Goal: Transaction & Acquisition: Purchase product/service

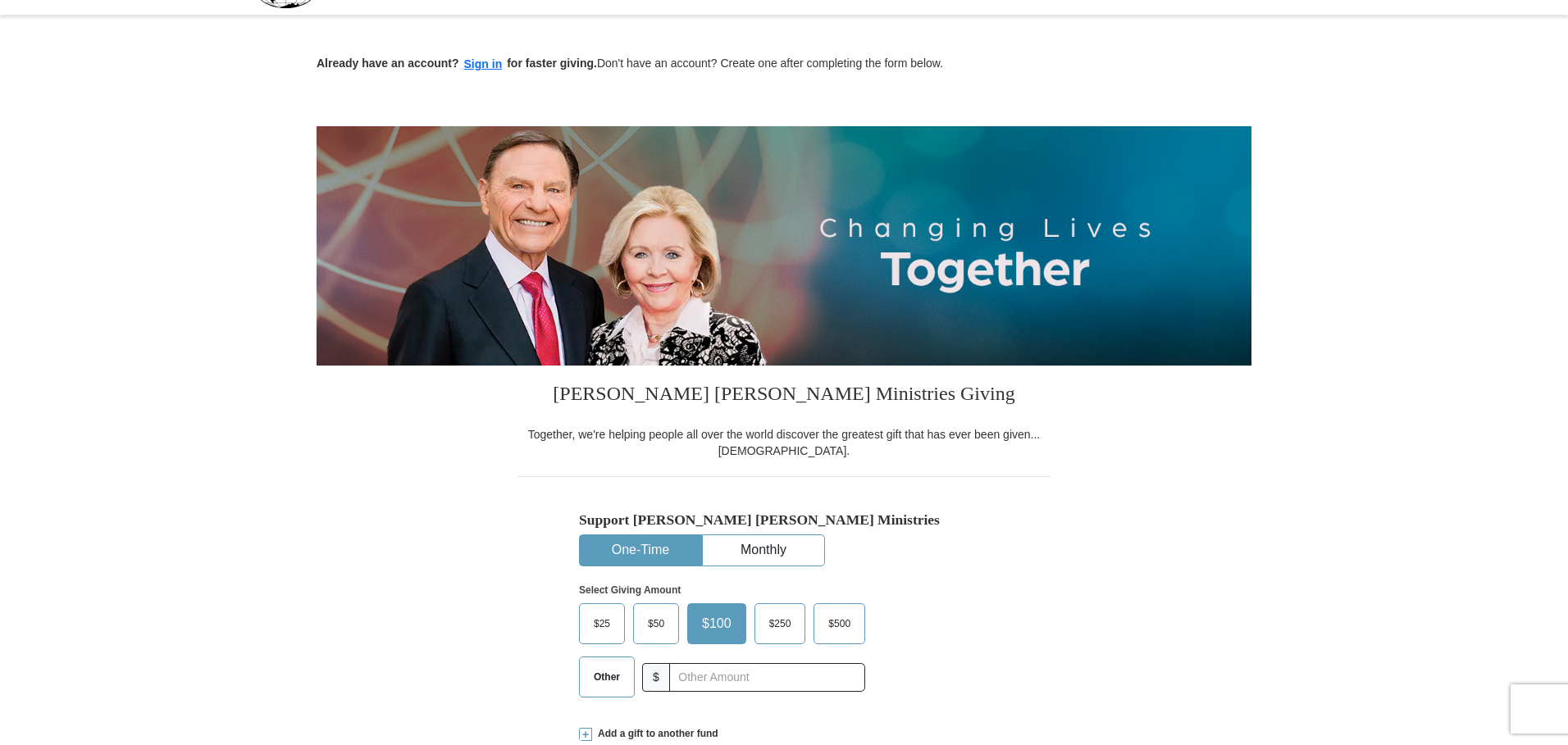
scroll to position [82, 0]
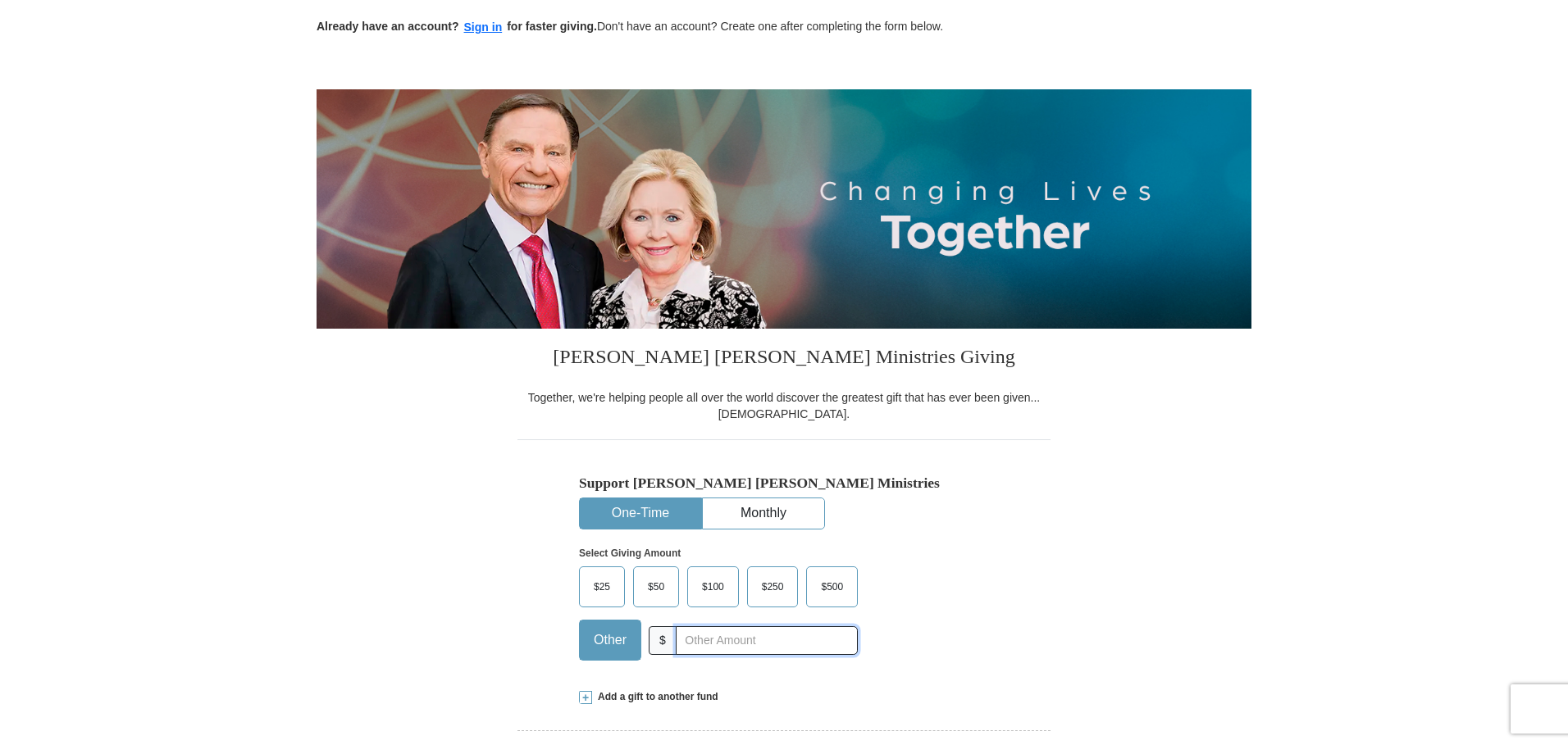
click at [714, 639] on input "text" at bounding box center [766, 641] width 182 height 29
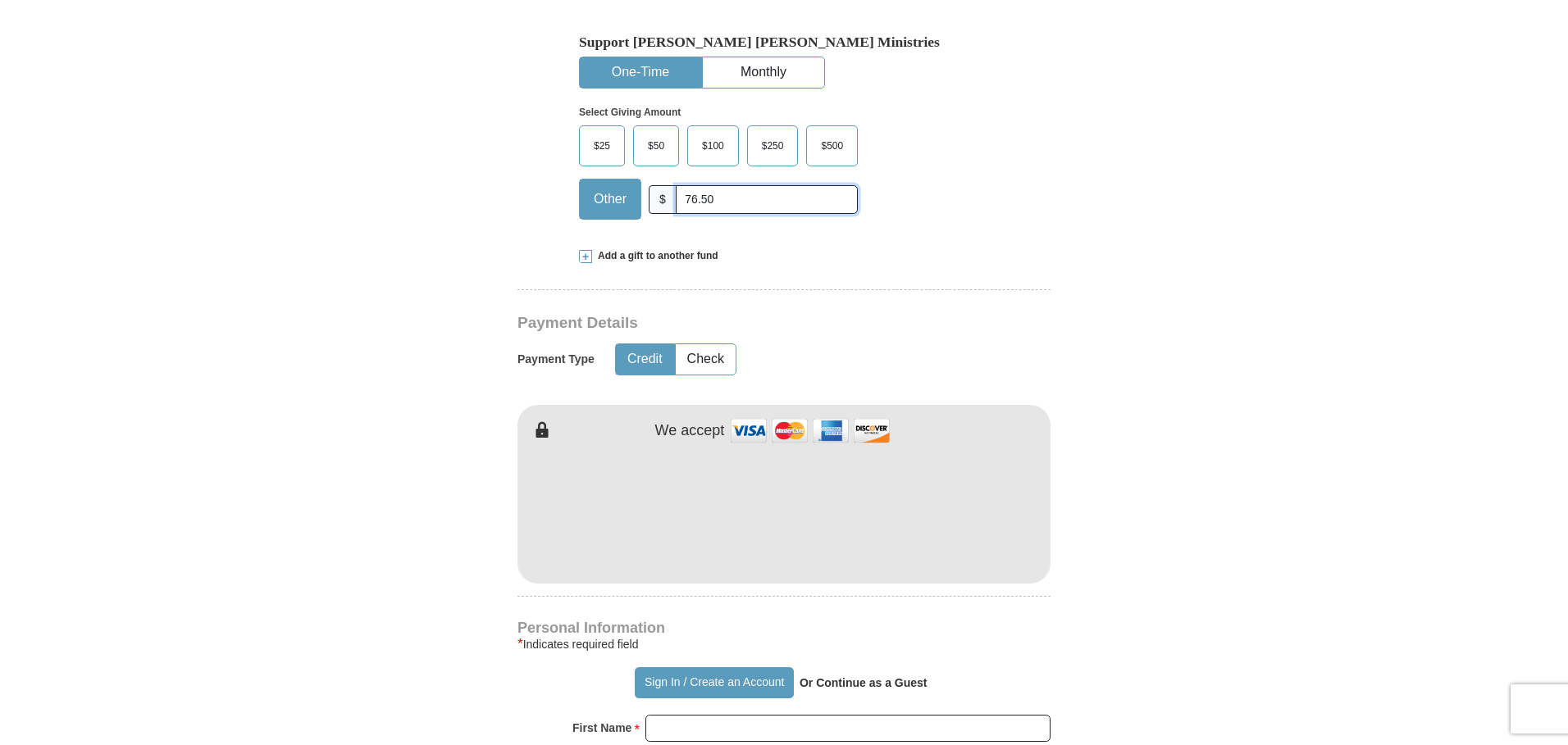
scroll to position [574, 0]
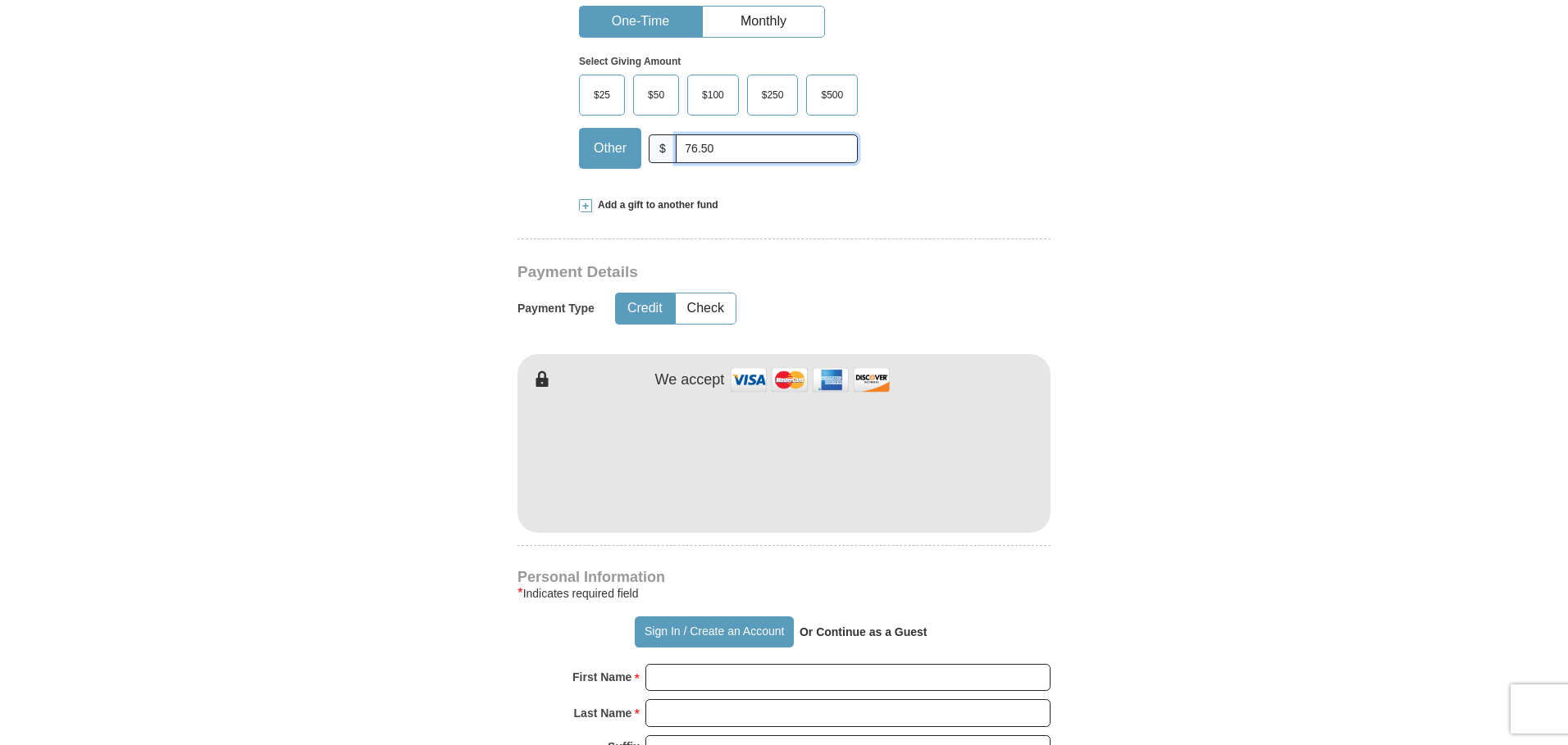
type input "76.50"
click at [451, 574] on form "Already have an account? Sign in for faster giving. Don't have an account? Crea…" at bounding box center [784, 497] width 935 height 2011
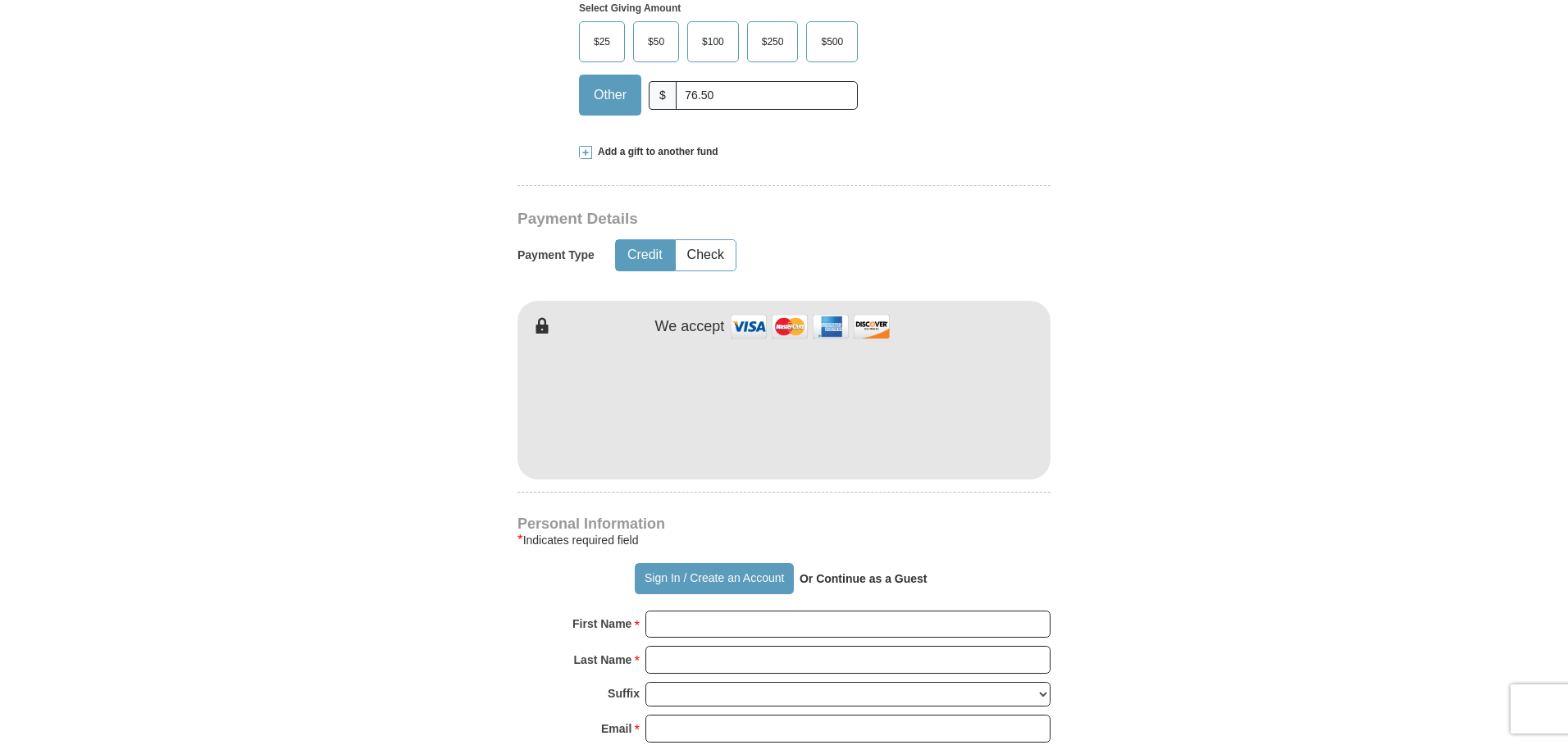
scroll to position [656, 0]
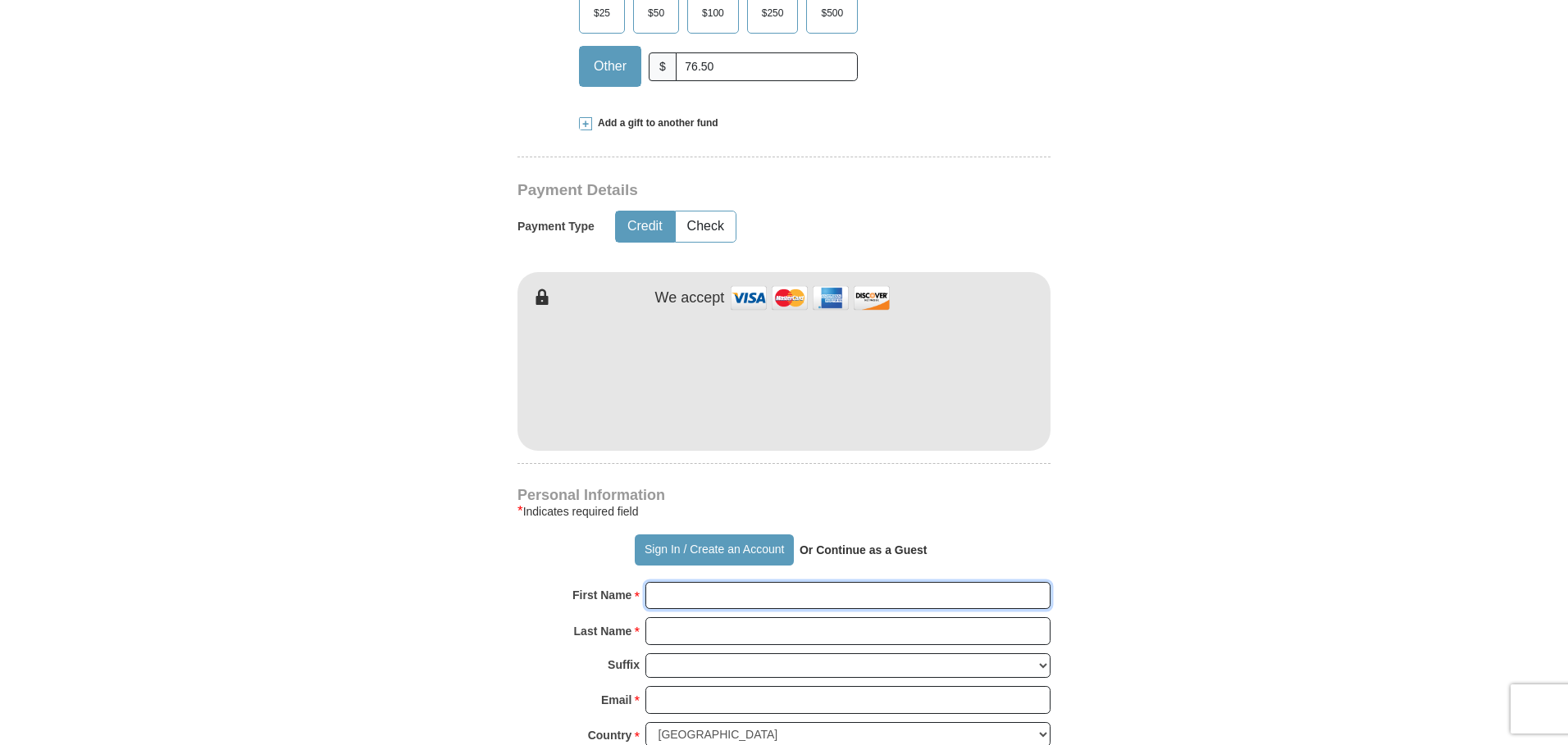
click at [693, 599] on input "First Name *" at bounding box center [848, 595] width 406 height 28
click at [777, 593] on input "[PERSON_NAME]" at bounding box center [848, 595] width 406 height 28
type input "[PERSON_NAME]"
click at [758, 633] on input "Last Name *" at bounding box center [848, 631] width 406 height 28
type input "[PERSON_NAME]"
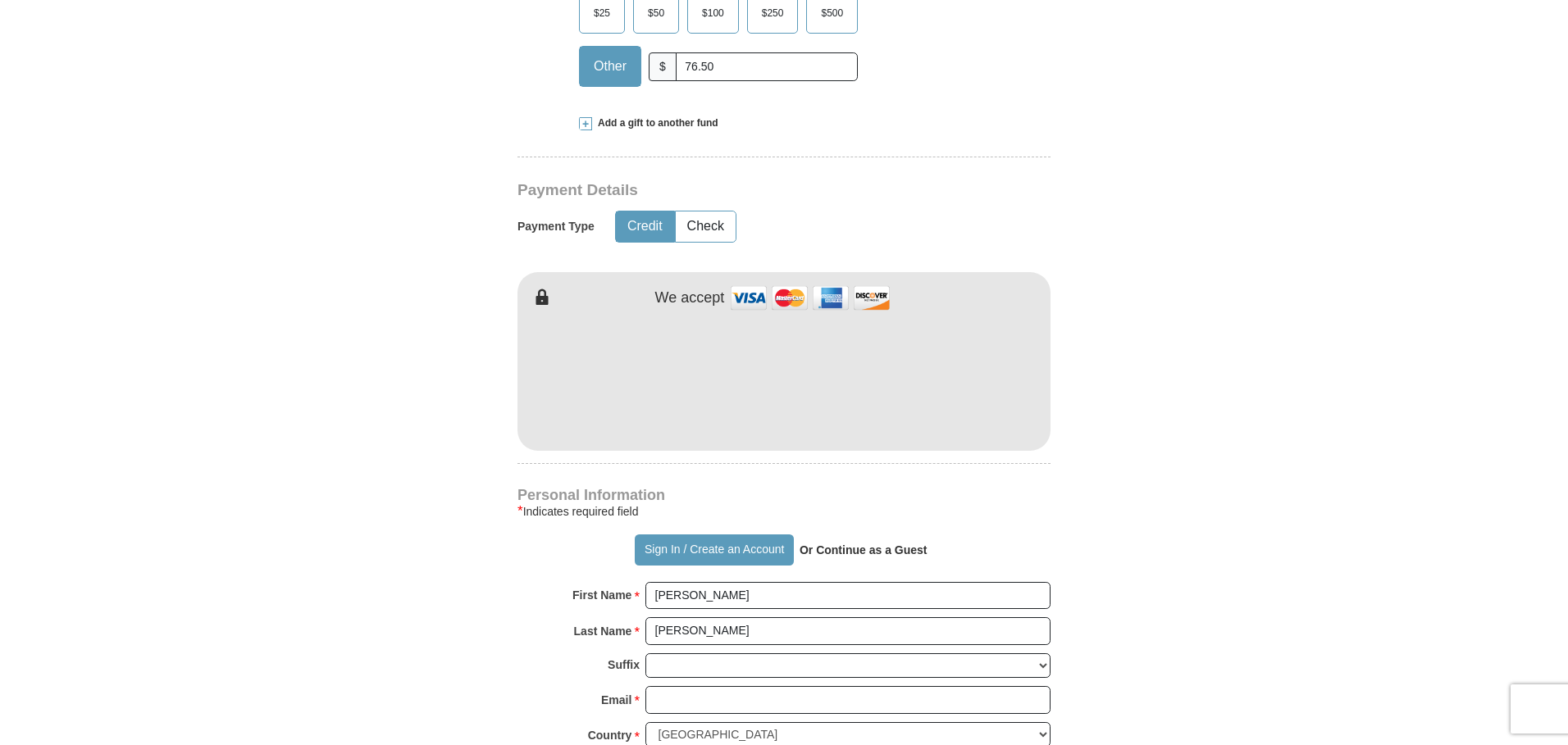
type input "104 Shady Branch Trail"
type input "[GEOGRAPHIC_DATA]"
select select "FL"
type input "32174"
type input "3862413515"
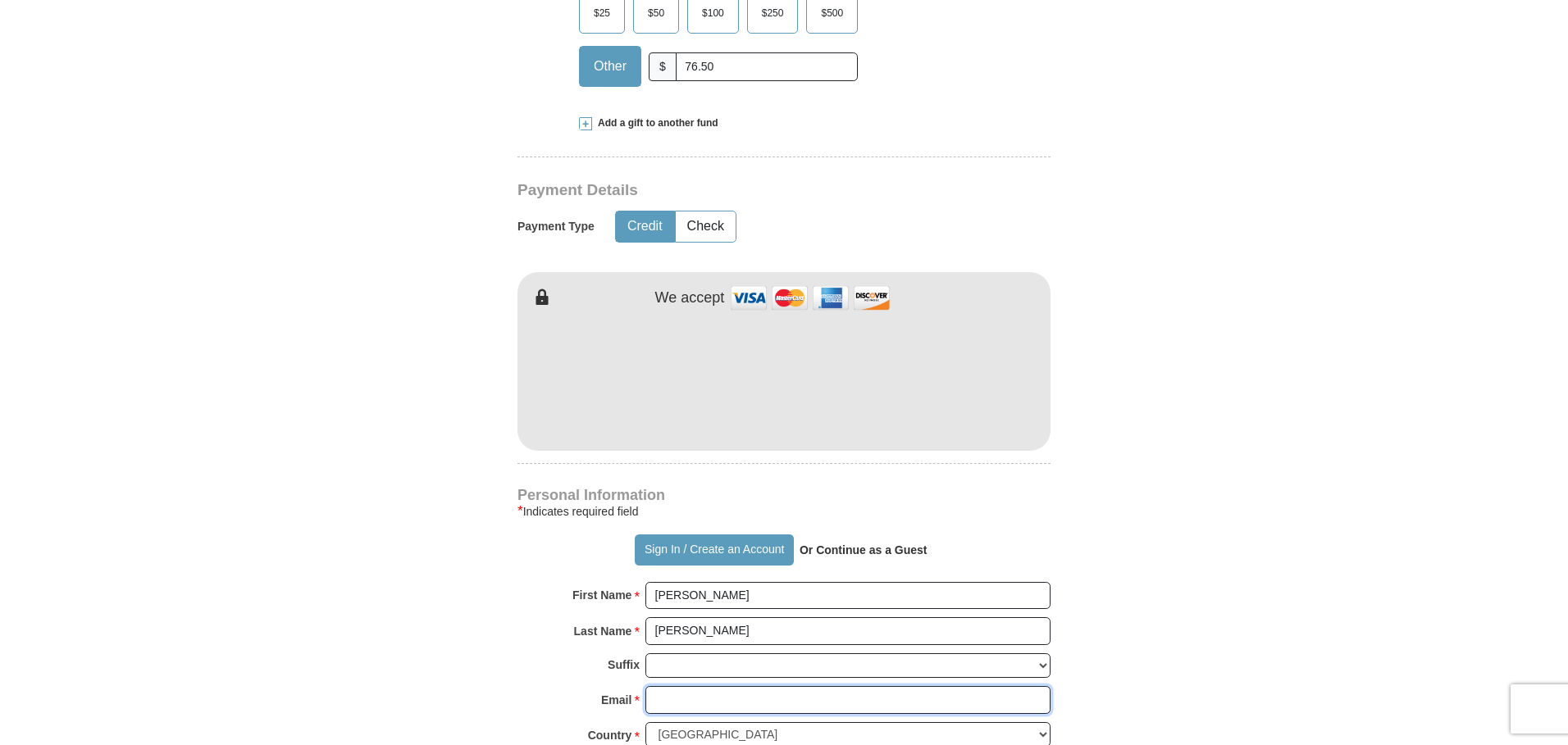
click at [768, 702] on input "Email *" at bounding box center [848, 699] width 406 height 28
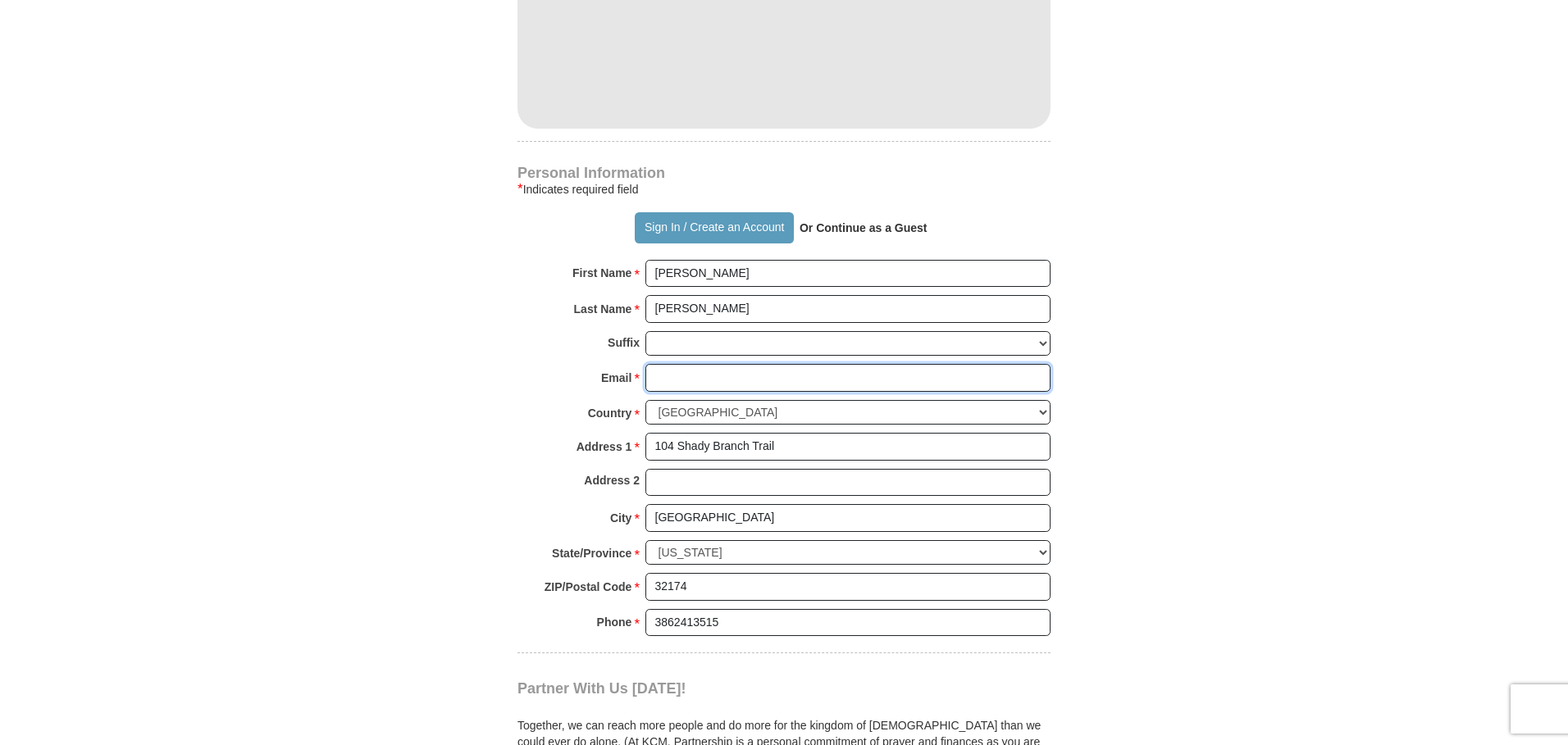
scroll to position [984, 0]
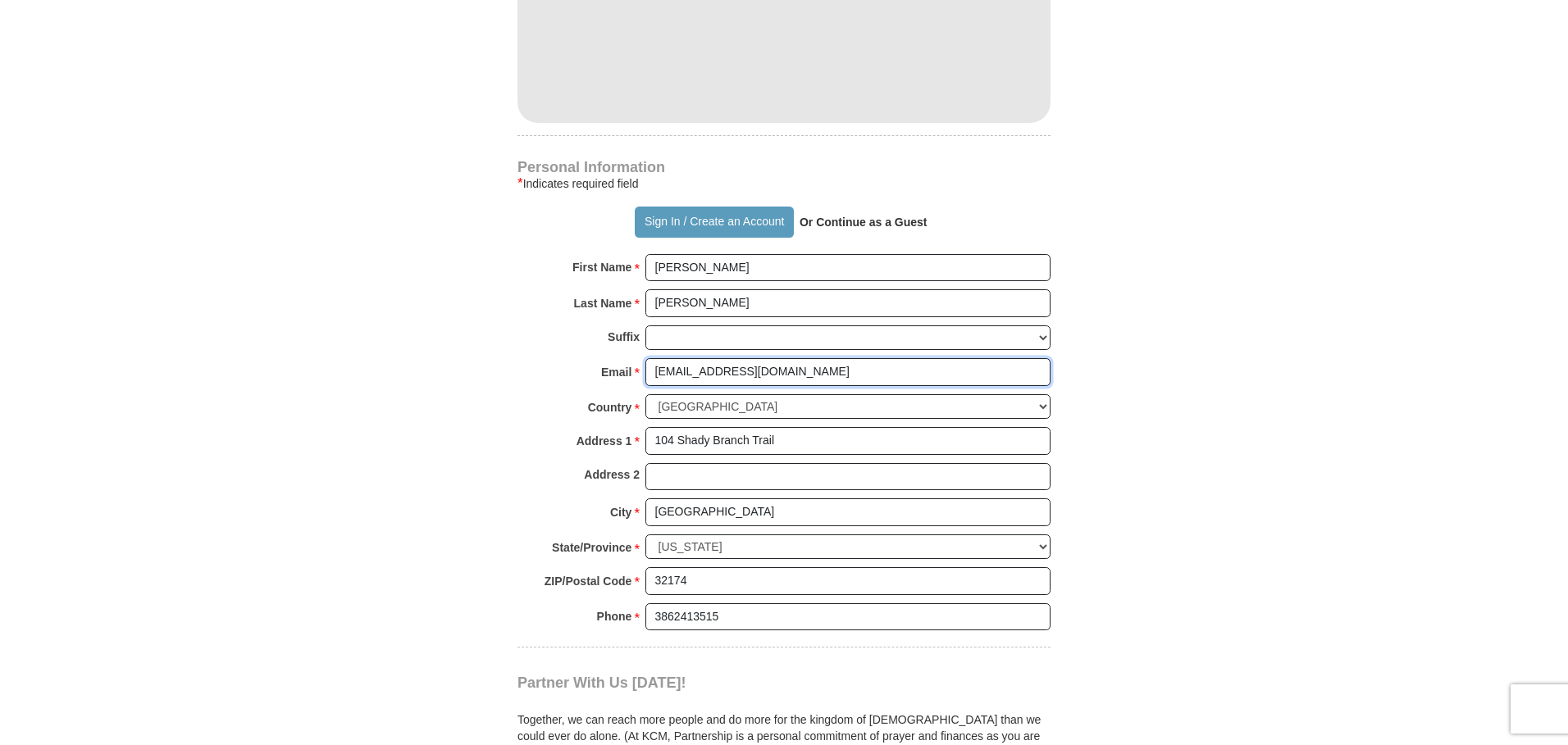
type input "[EMAIL_ADDRESS][DOMAIN_NAME]"
click at [738, 614] on input "3862413515" at bounding box center [848, 617] width 406 height 28
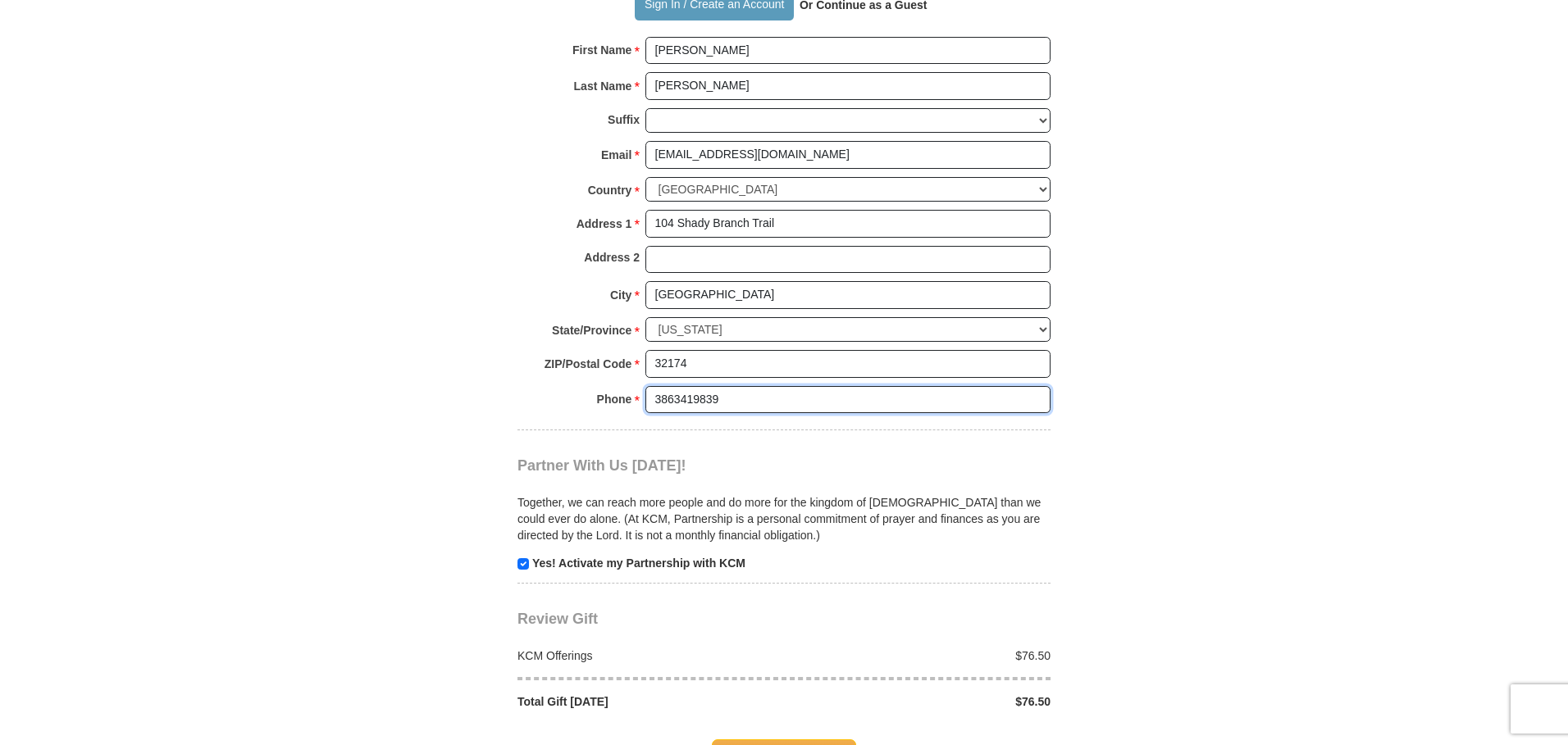
scroll to position [1230, 0]
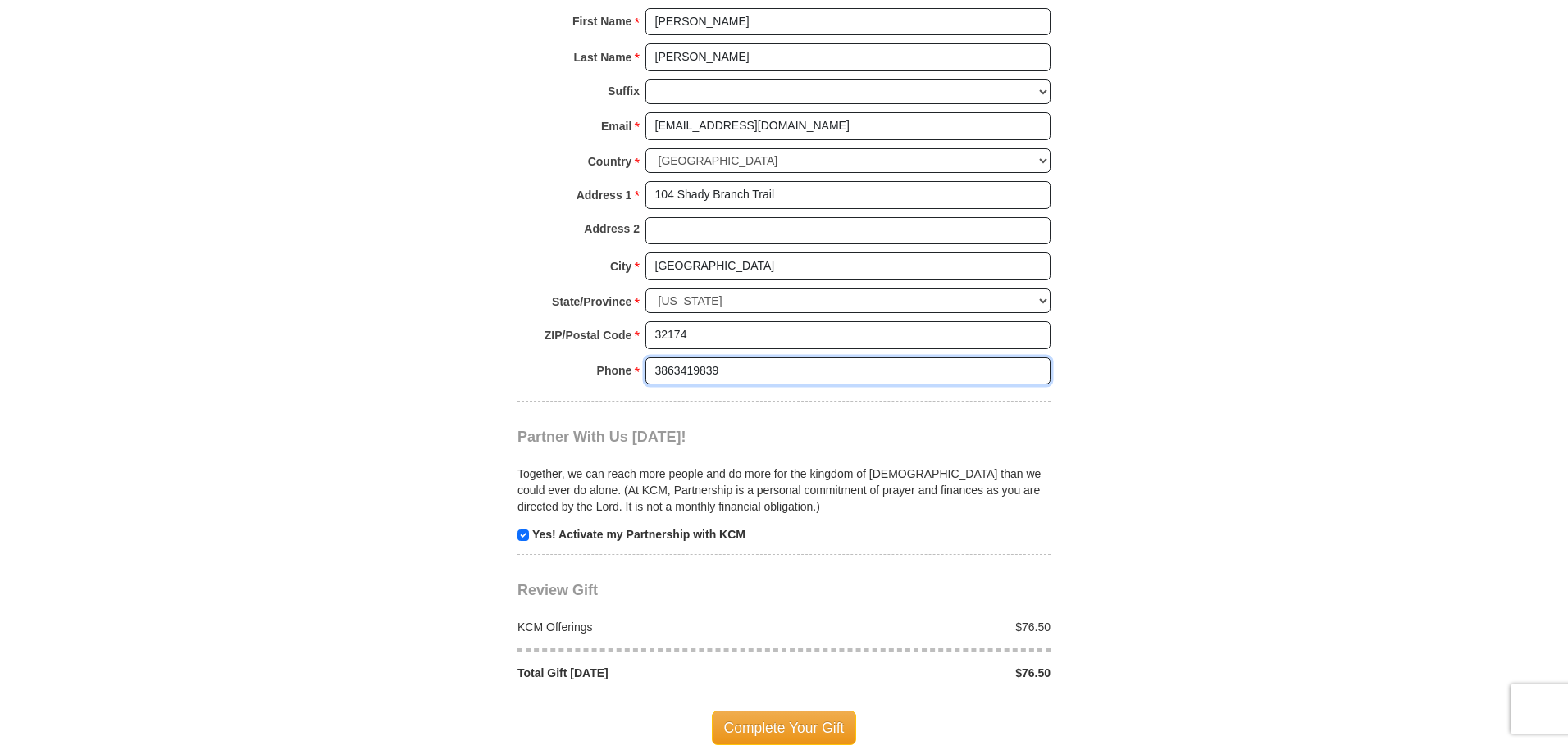
type input "3863419839"
click at [521, 536] on input "checkbox" at bounding box center [524, 536] width 12 height 12
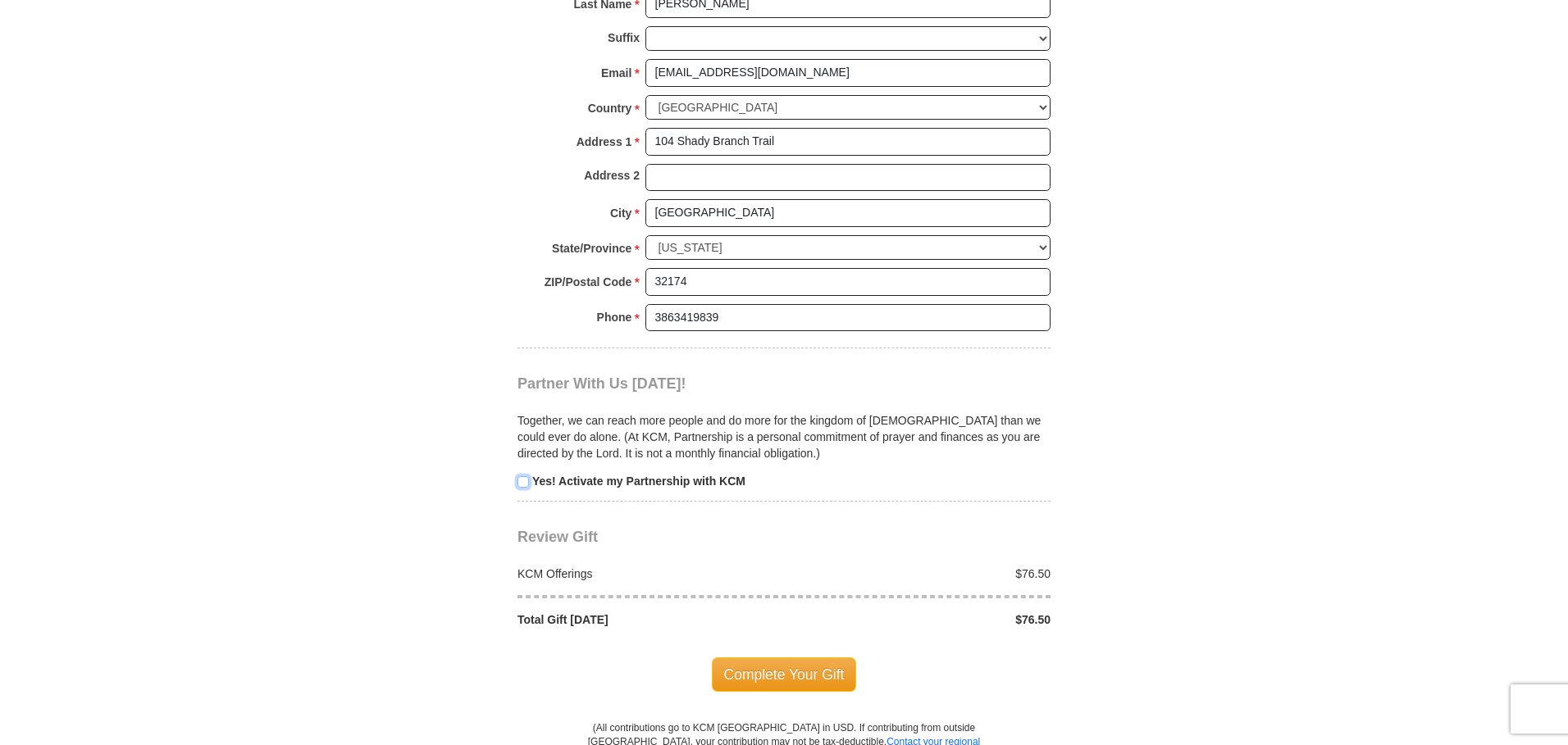
scroll to position [1312, 0]
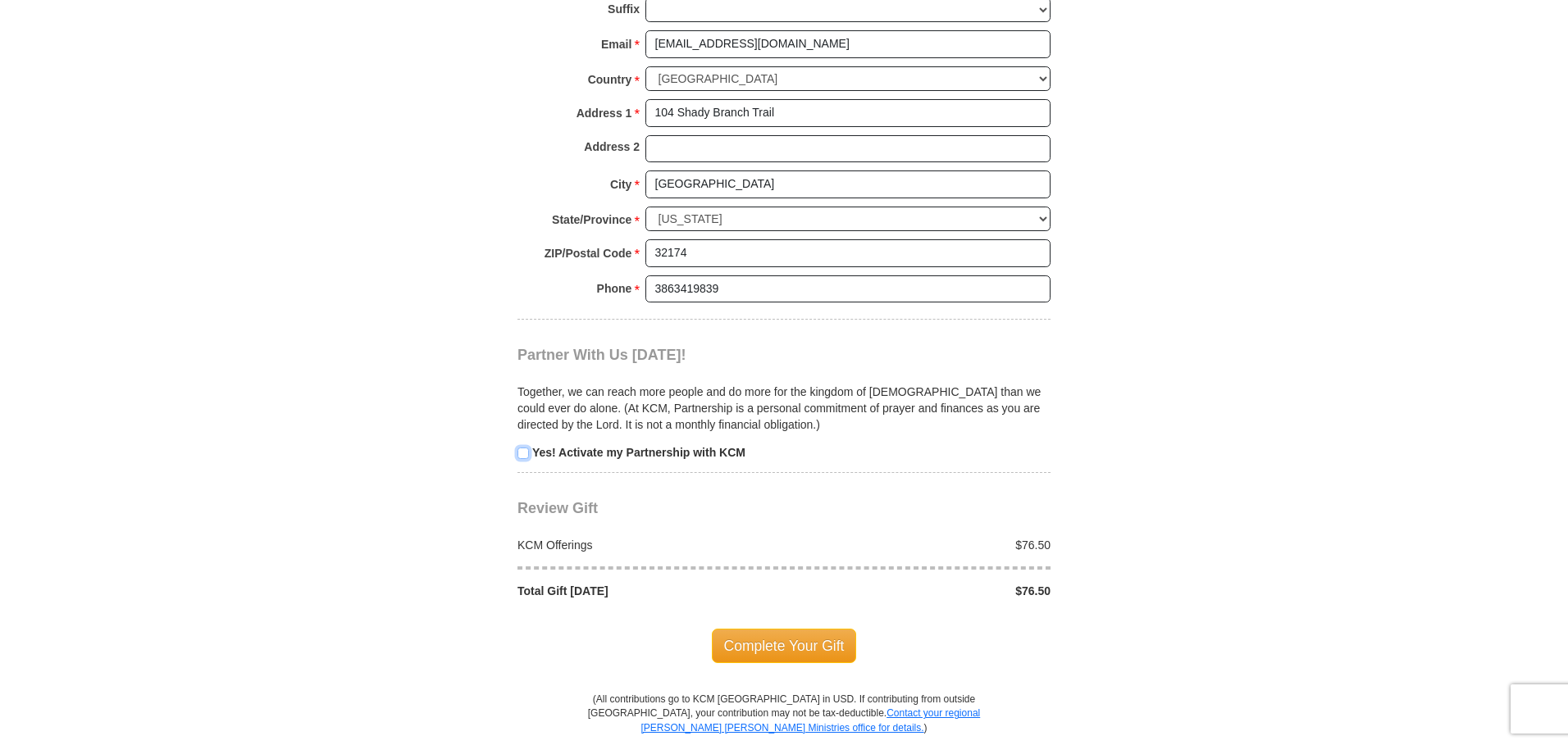
click at [525, 455] on input "checkbox" at bounding box center [524, 454] width 12 height 12
checkbox input "true"
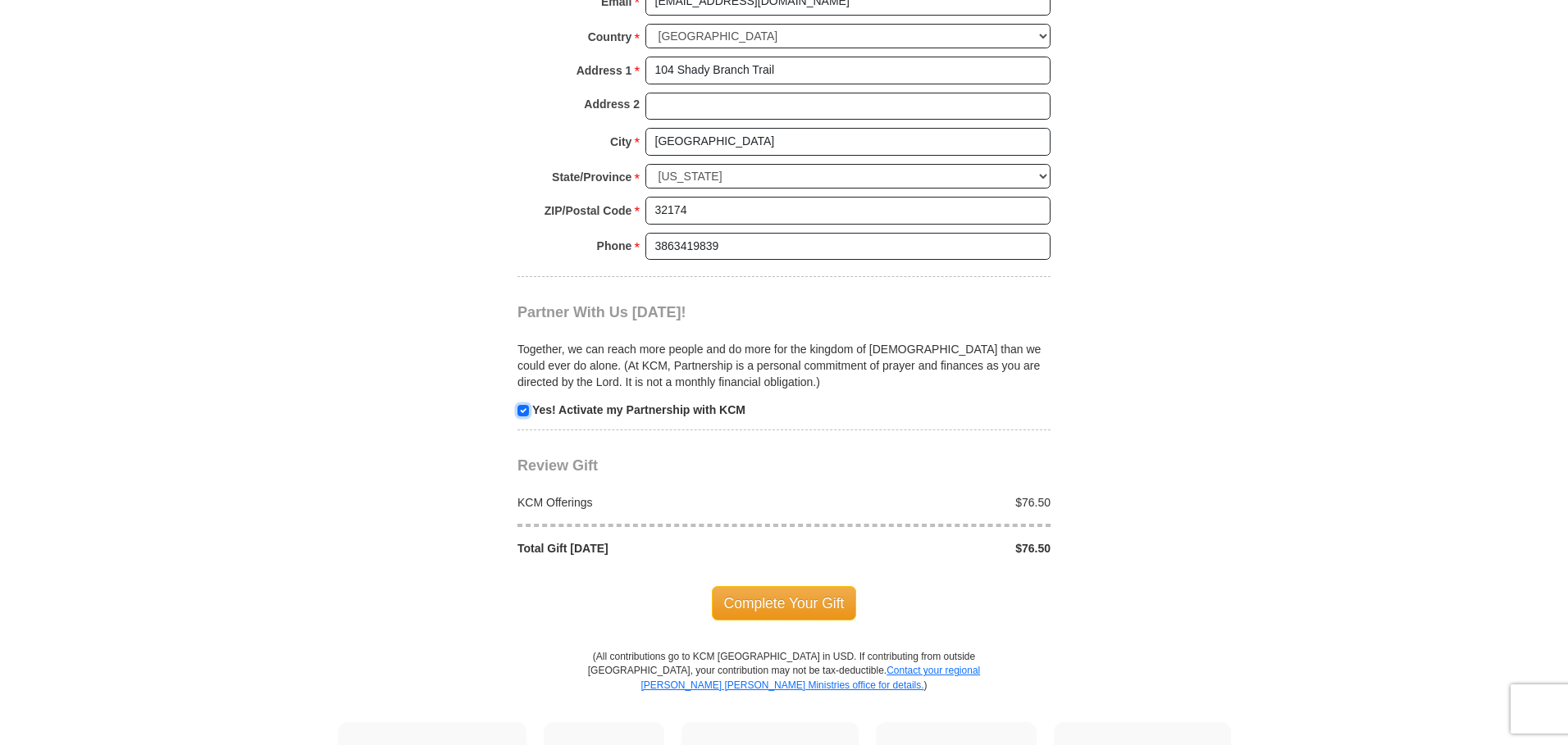
scroll to position [1394, 0]
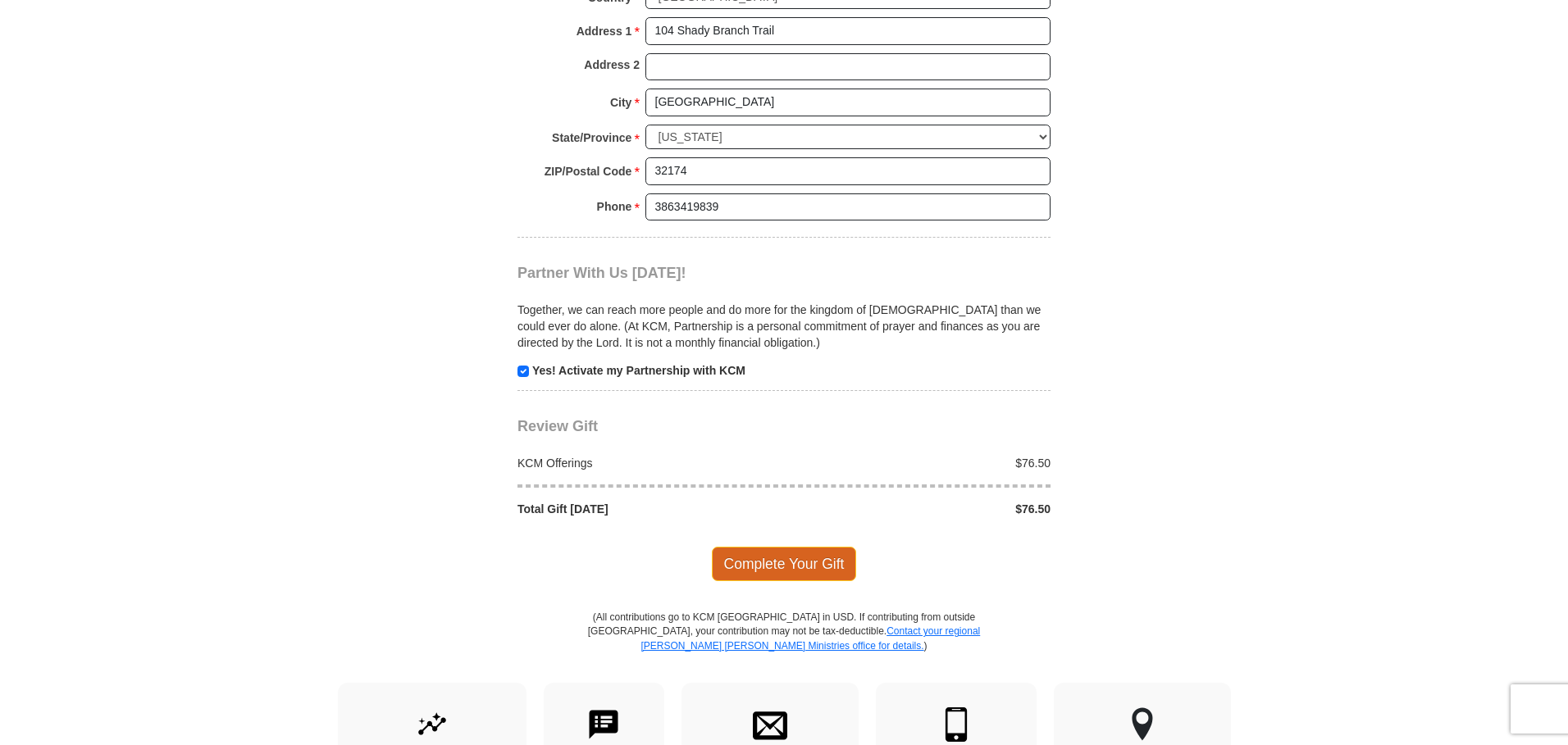
click at [752, 563] on span "Complete Your Gift" at bounding box center [785, 563] width 145 height 35
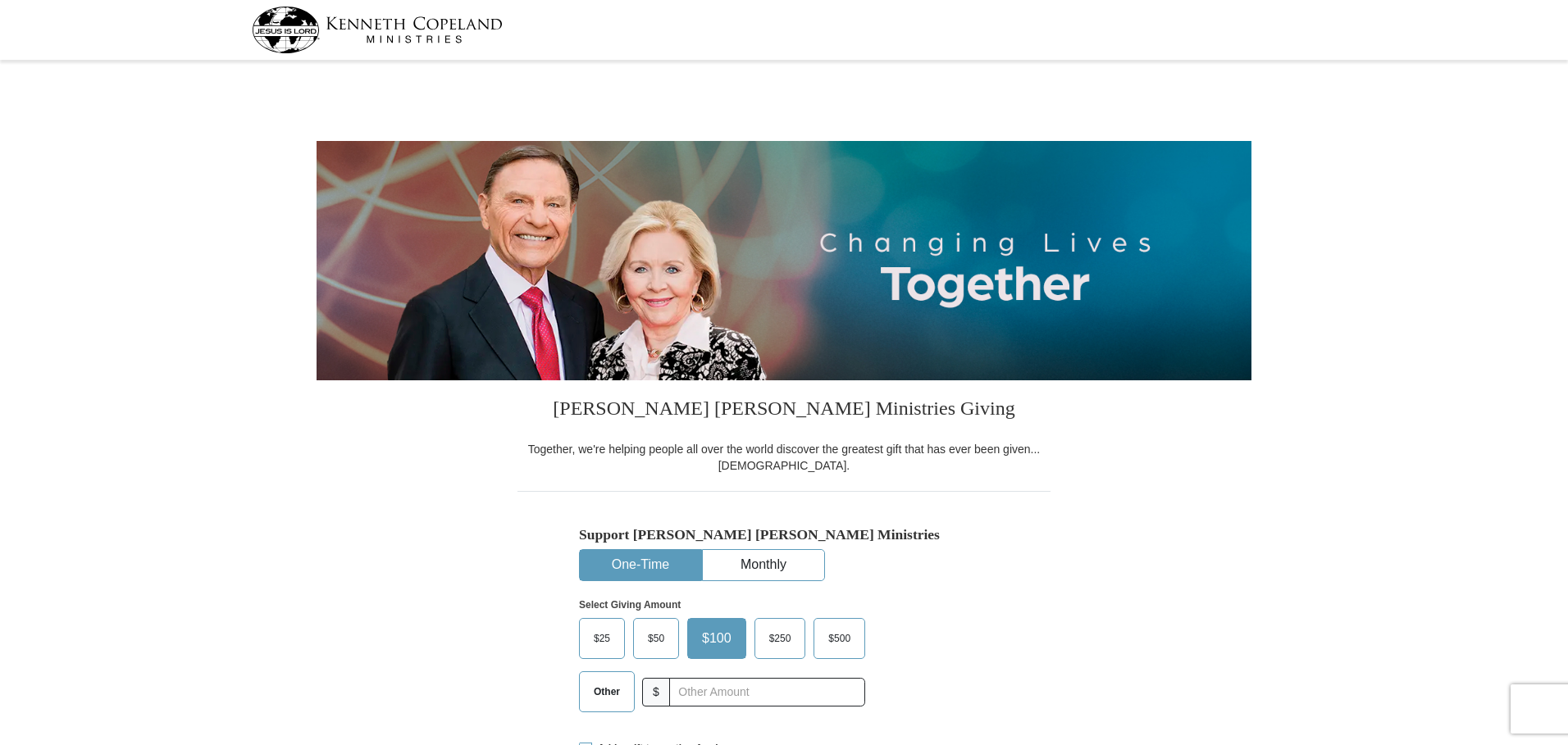
select select "FL"
click at [719, 698] on input "text" at bounding box center [766, 693] width 182 height 29
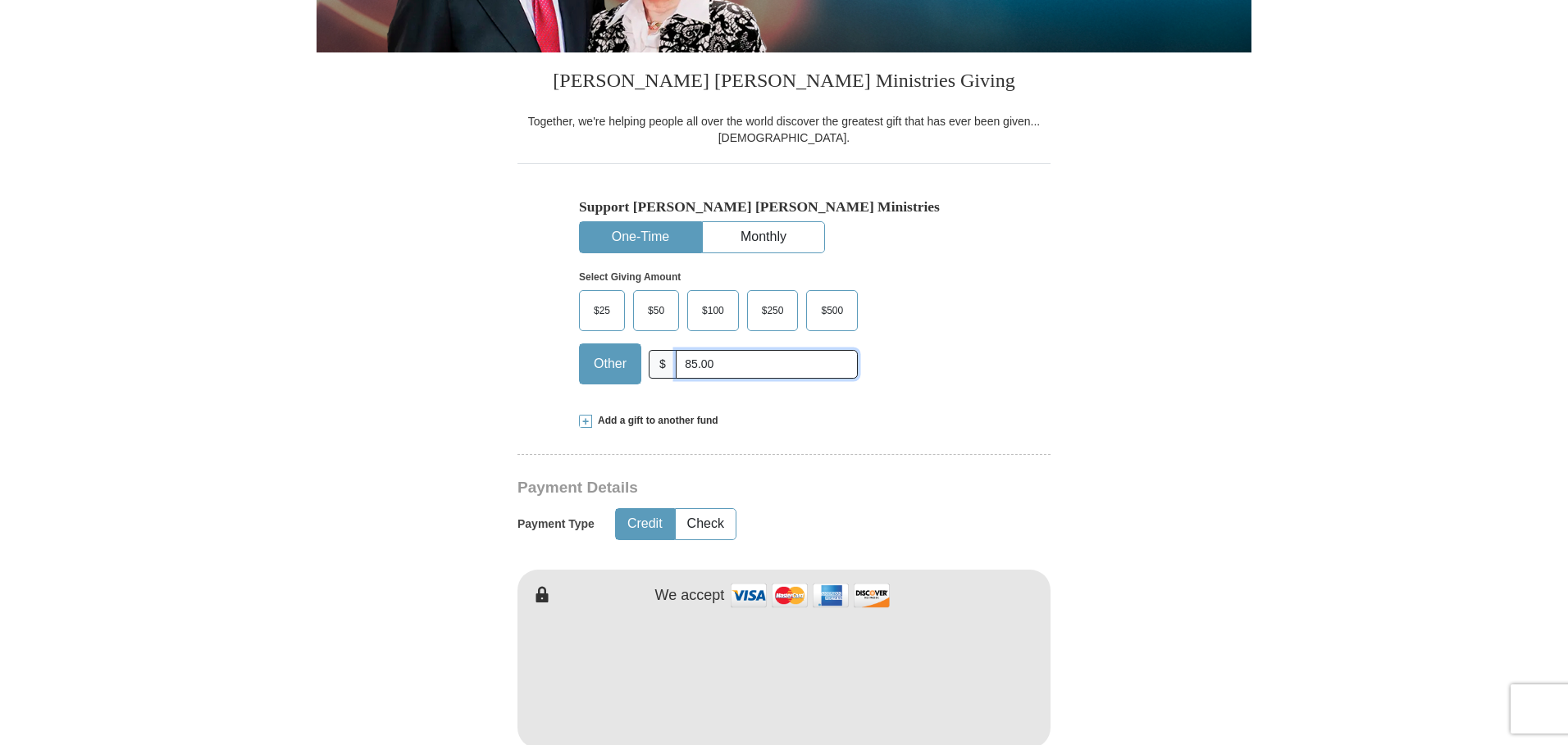
scroll to position [410, 0]
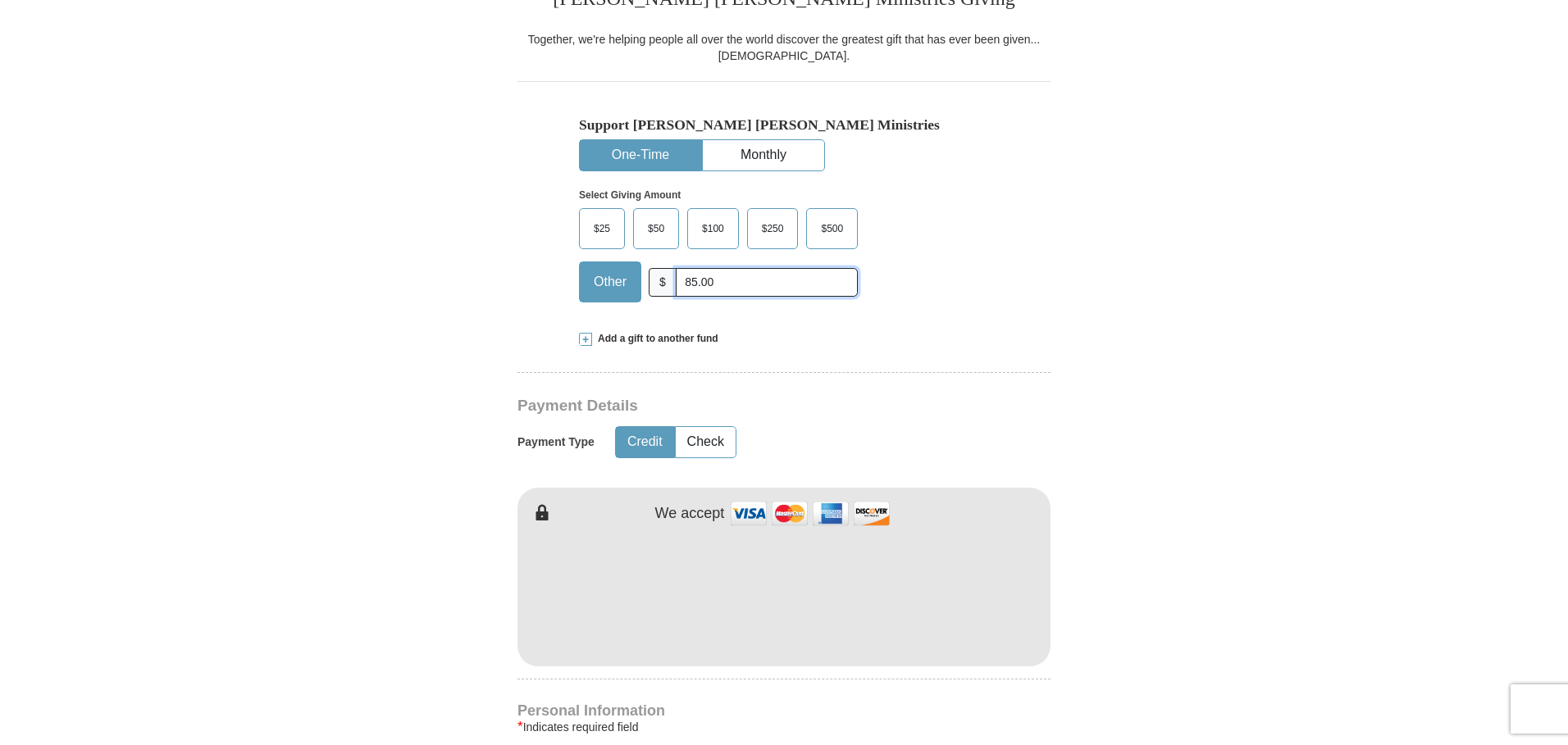
type input "85.00"
click at [496, 544] on form "Kenneth Copeland Ministries Giving Together, we're helping people all over the …" at bounding box center [784, 545] width 935 height 1780
click at [433, 579] on form "Kenneth Copeland Ministries Giving Together, we're helping people all over the …" at bounding box center [784, 545] width 935 height 1780
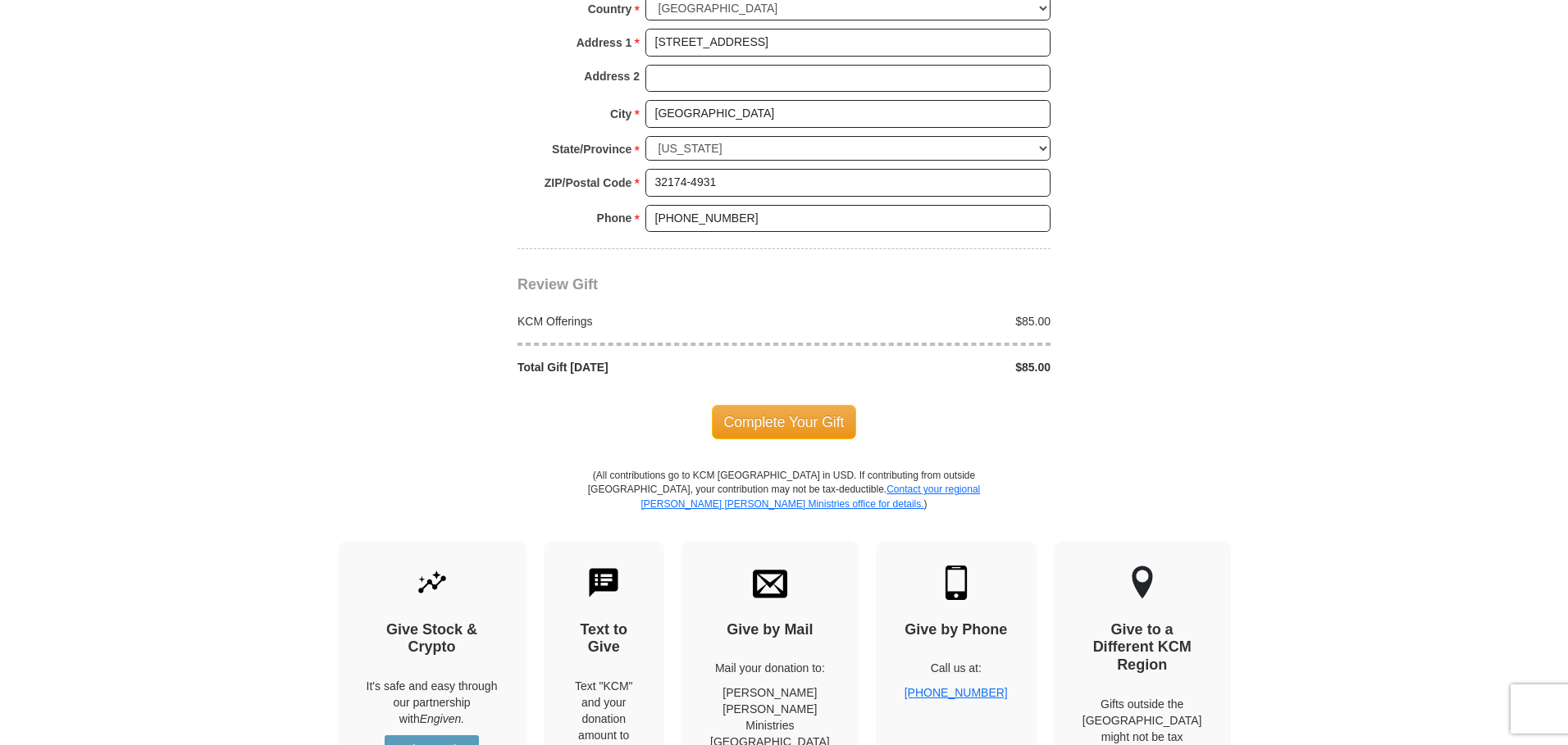
scroll to position [1394, 0]
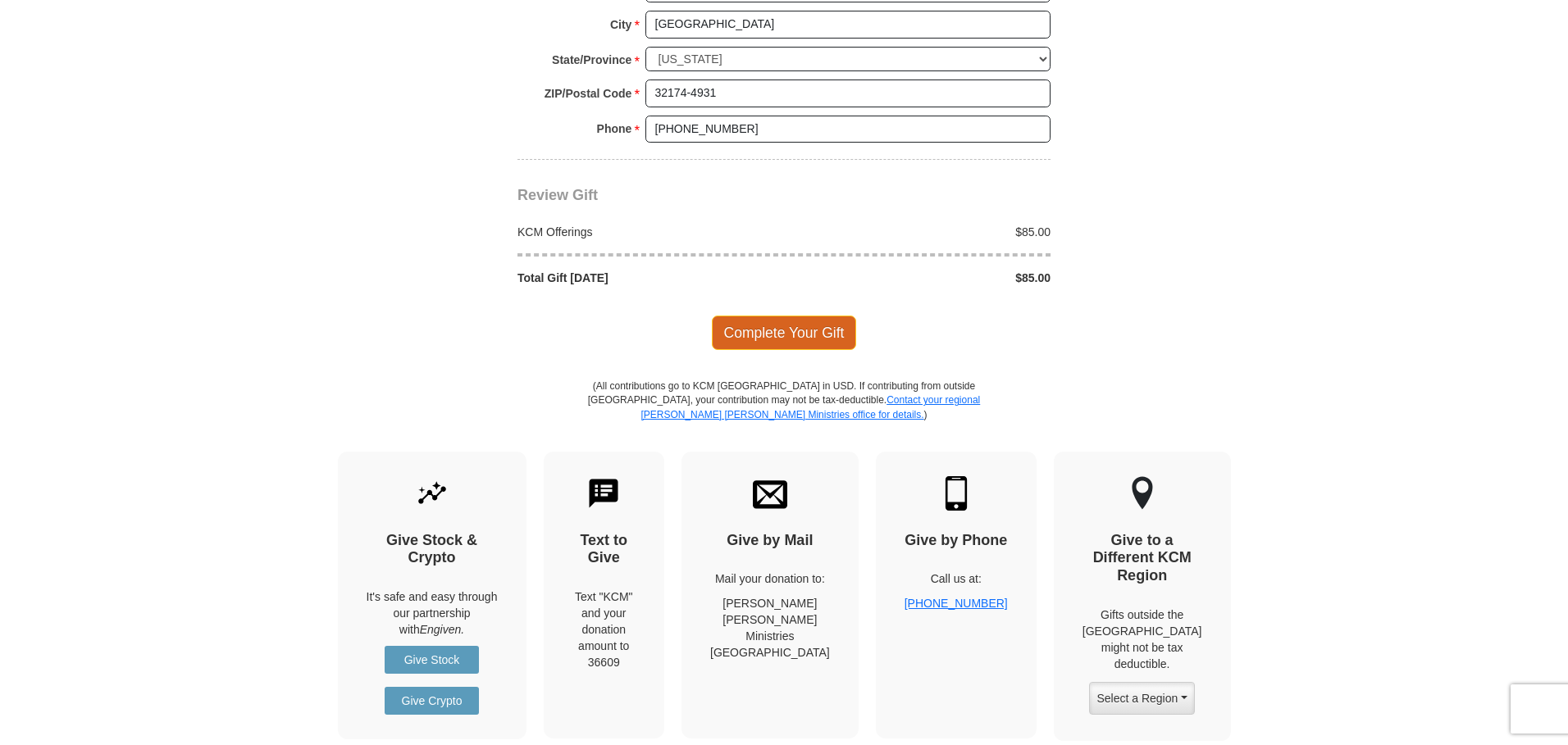
click at [761, 331] on span "Complete Your Gift" at bounding box center [785, 333] width 145 height 35
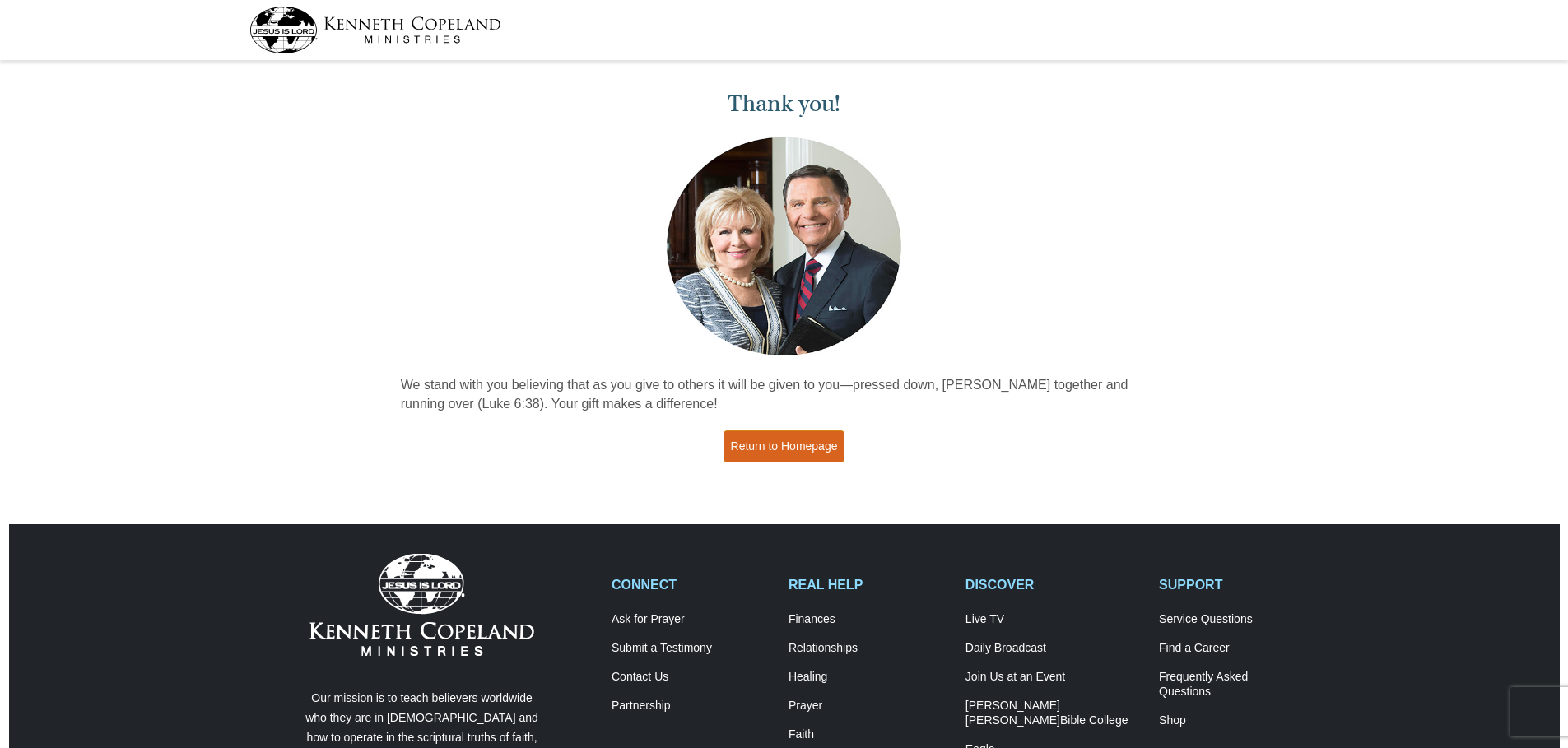
click at [803, 447] on link "Return to Homepage" at bounding box center [784, 447] width 122 height 32
